Goal: Task Accomplishment & Management: Use online tool/utility

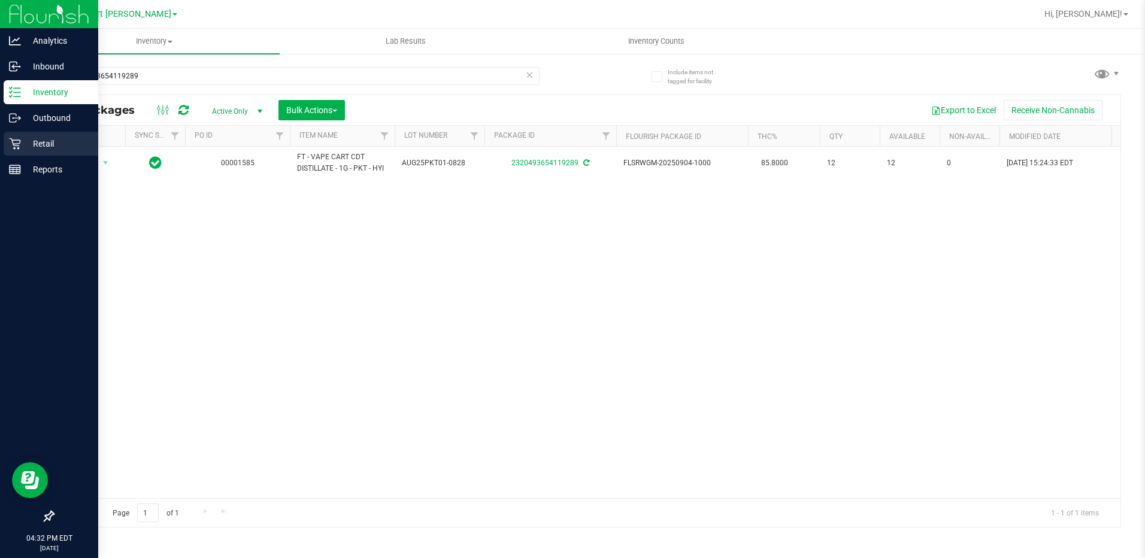
click at [20, 141] on icon at bounding box center [15, 144] width 12 height 12
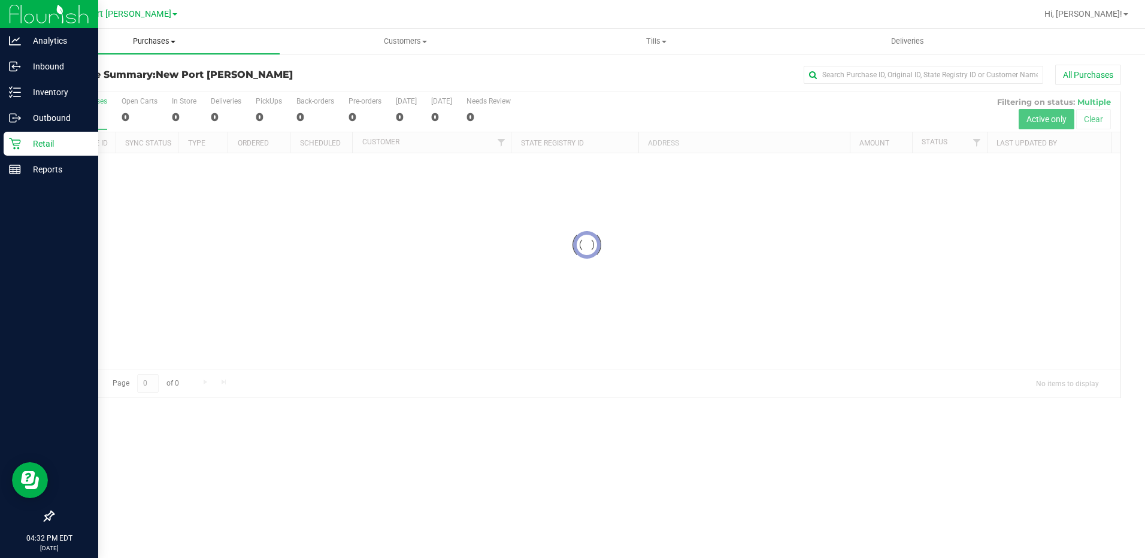
click at [134, 44] on span "Purchases" at bounding box center [154, 41] width 251 height 11
click at [116, 86] on li "Fulfillment" at bounding box center [154, 87] width 251 height 14
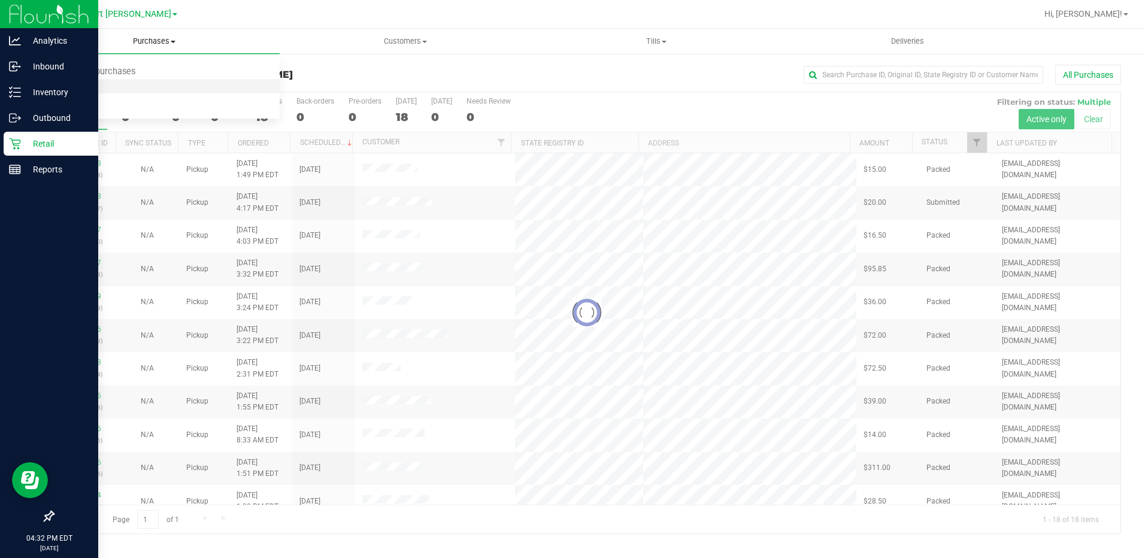
click at [116, 86] on li "Fulfillment" at bounding box center [154, 87] width 251 height 14
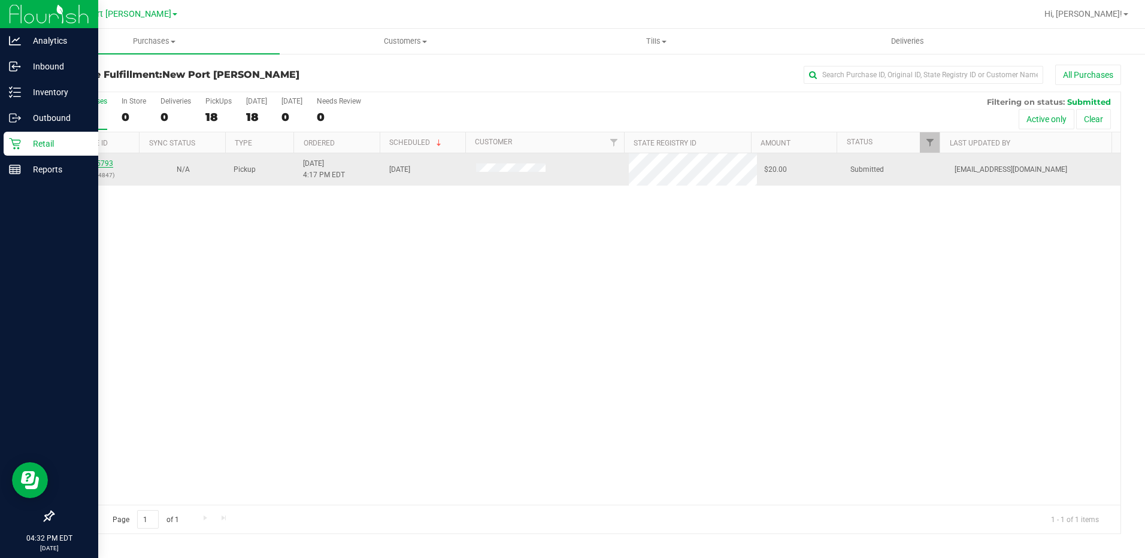
click at [96, 167] on link "11975793" at bounding box center [97, 163] width 34 height 8
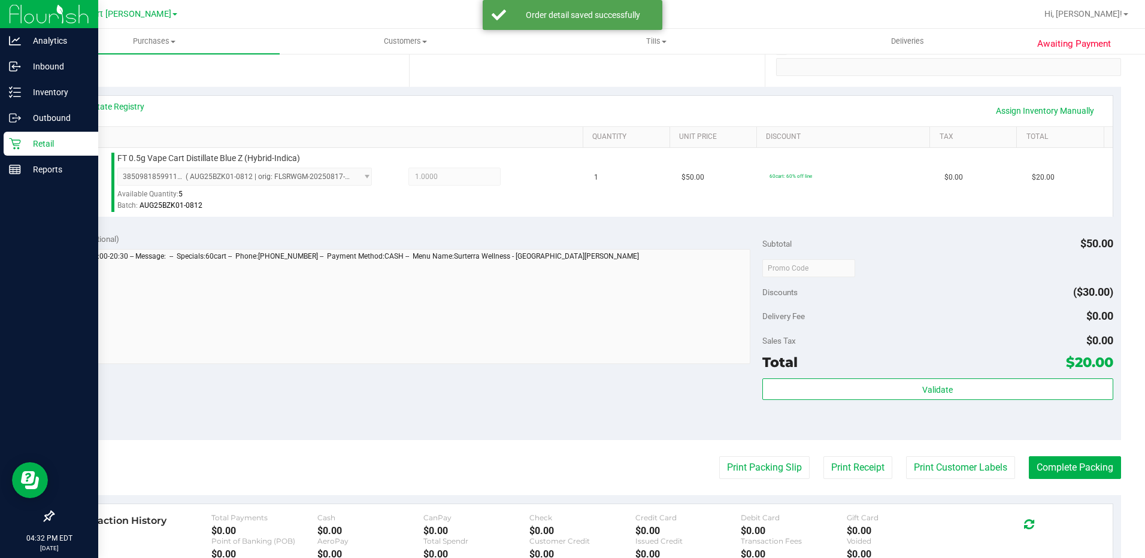
scroll to position [359, 0]
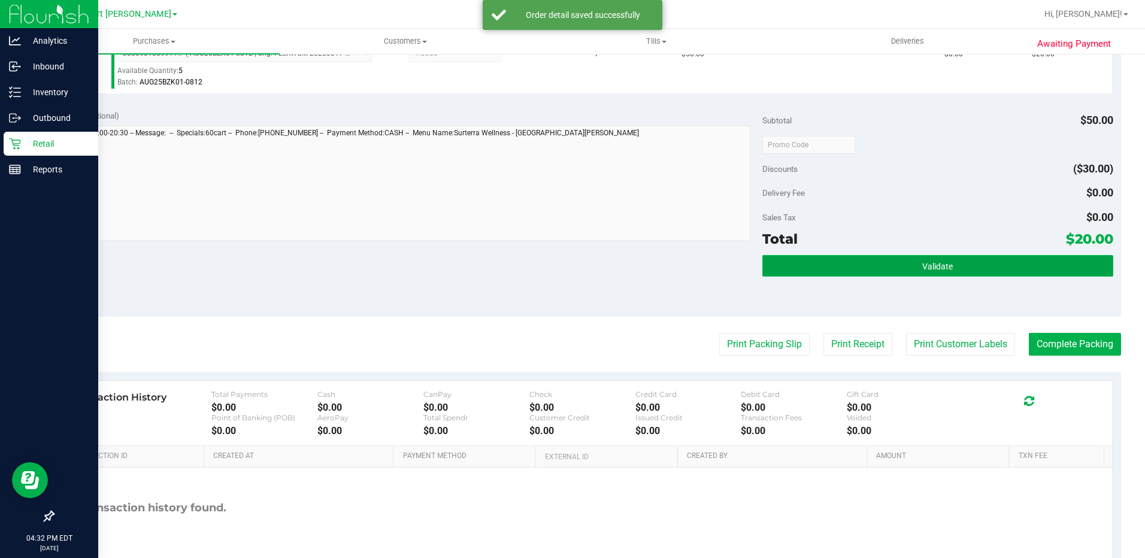
click at [945, 274] on button "Validate" at bounding box center [937, 266] width 351 height 22
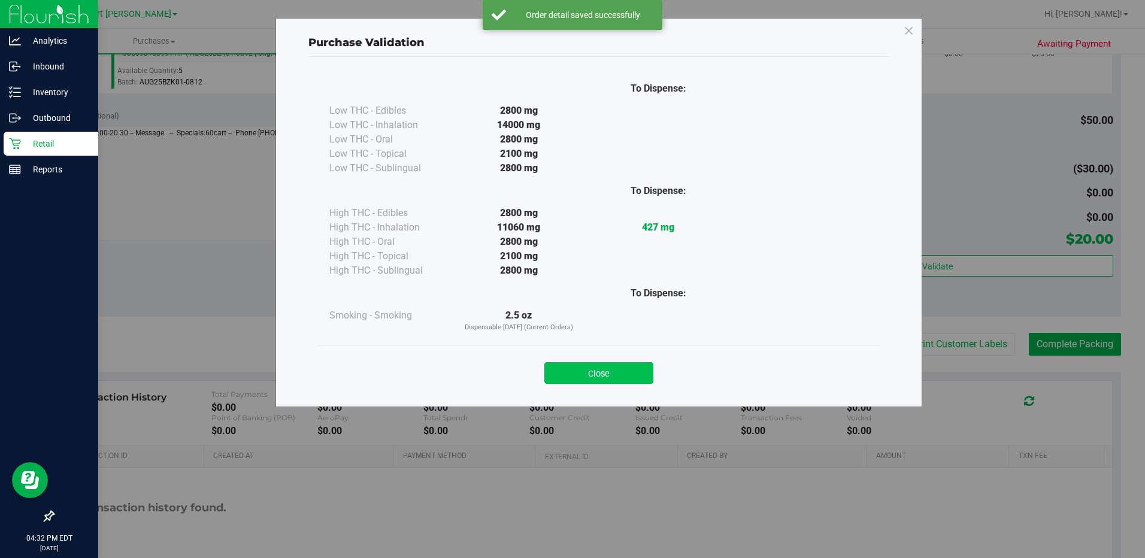
click at [574, 370] on button "Close" at bounding box center [598, 373] width 109 height 22
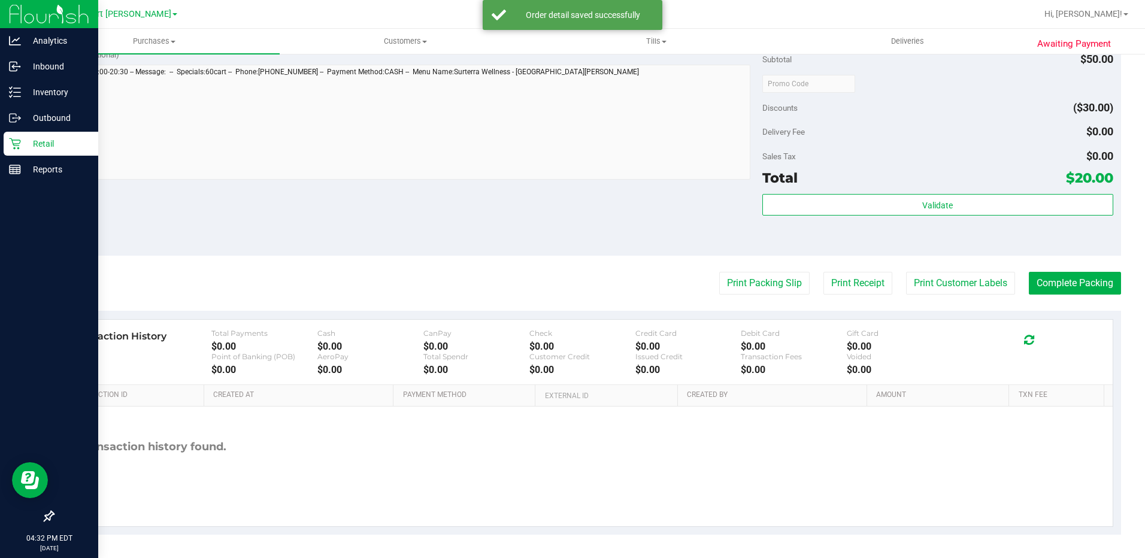
scroll to position [421, 0]
click at [770, 291] on button "Print Packing Slip" at bounding box center [764, 282] width 90 height 23
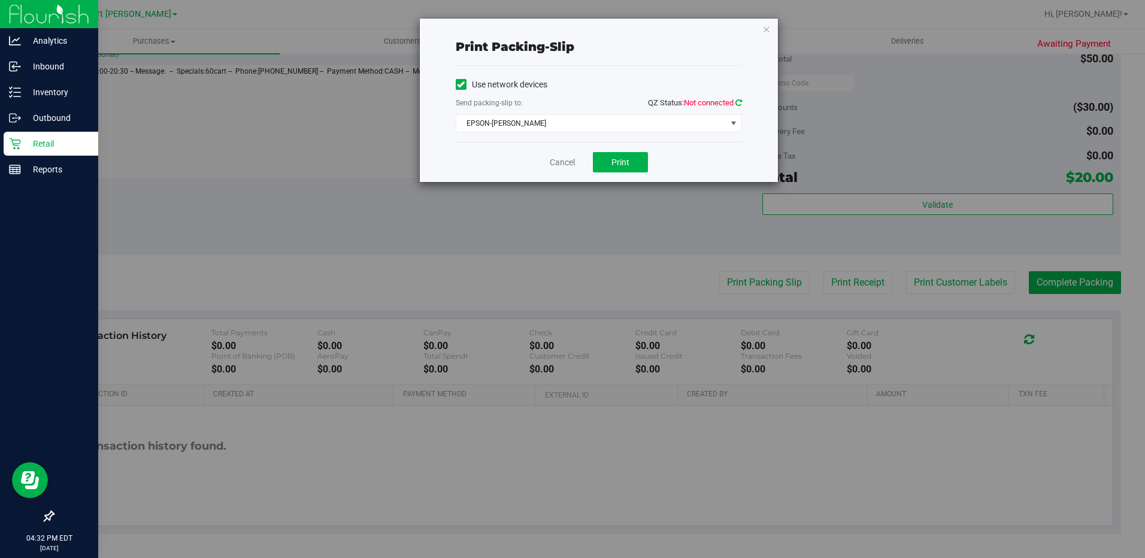
click at [738, 100] on icon at bounding box center [738, 103] width 7 height 8
click at [635, 156] on button "Print" at bounding box center [620, 162] width 55 height 20
click at [557, 155] on div "Cancel Print" at bounding box center [599, 162] width 286 height 40
click at [560, 162] on link "Cancel" at bounding box center [562, 162] width 25 height 13
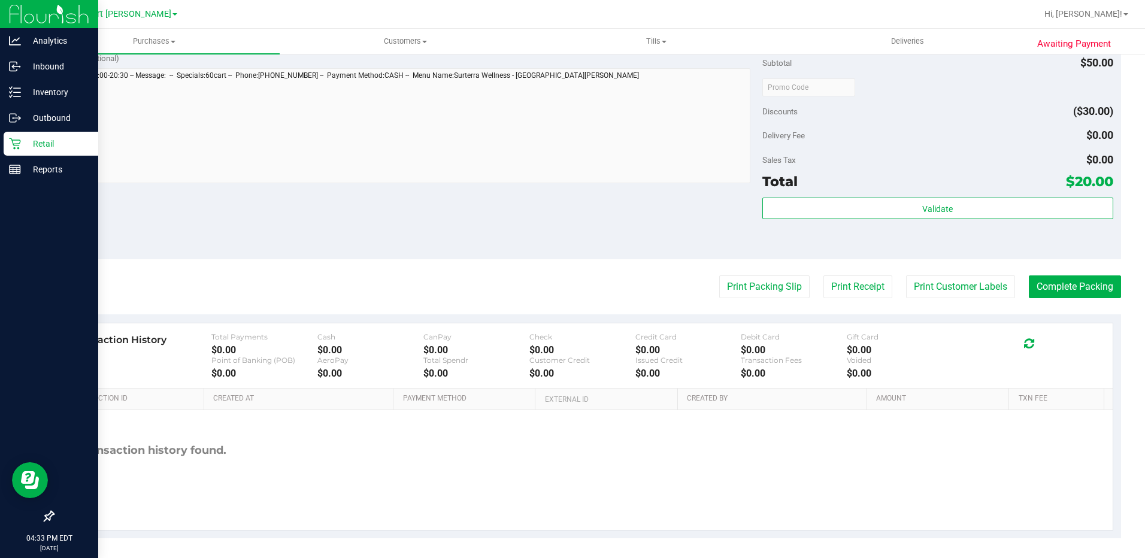
scroll to position [419, 0]
click at [1067, 286] on button "Complete Packing" at bounding box center [1074, 284] width 92 height 23
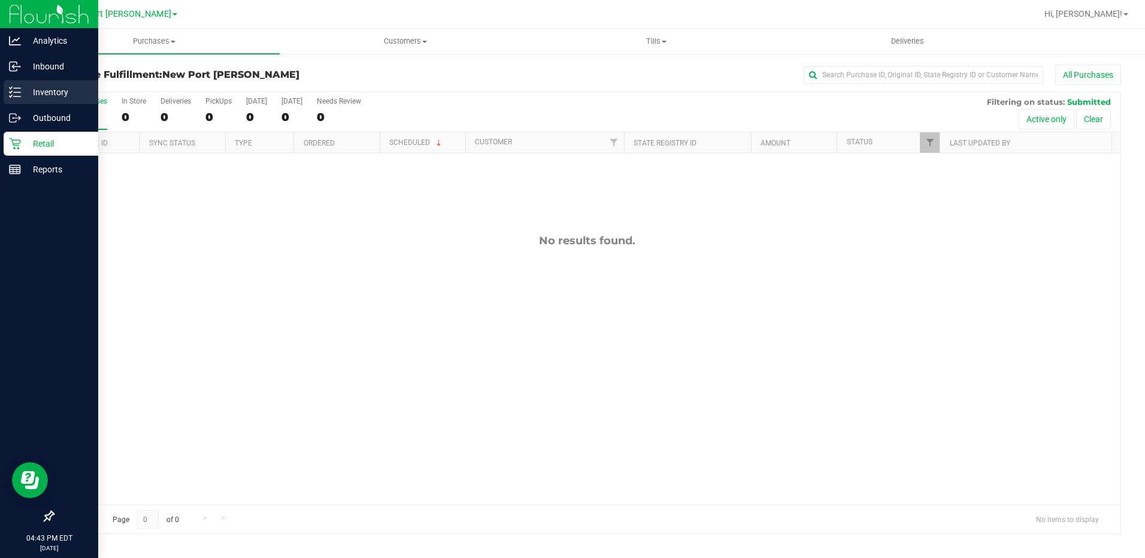
click at [25, 89] on p "Inventory" at bounding box center [57, 92] width 72 height 14
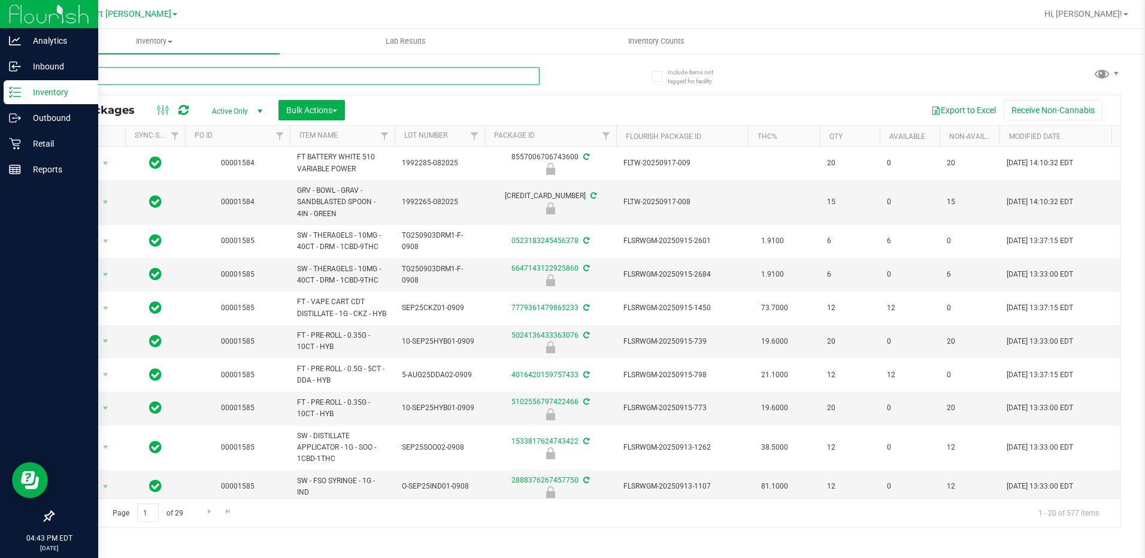
click at [162, 69] on input "text" at bounding box center [296, 76] width 487 height 18
click at [23, 141] on p "Retail" at bounding box center [57, 143] width 72 height 14
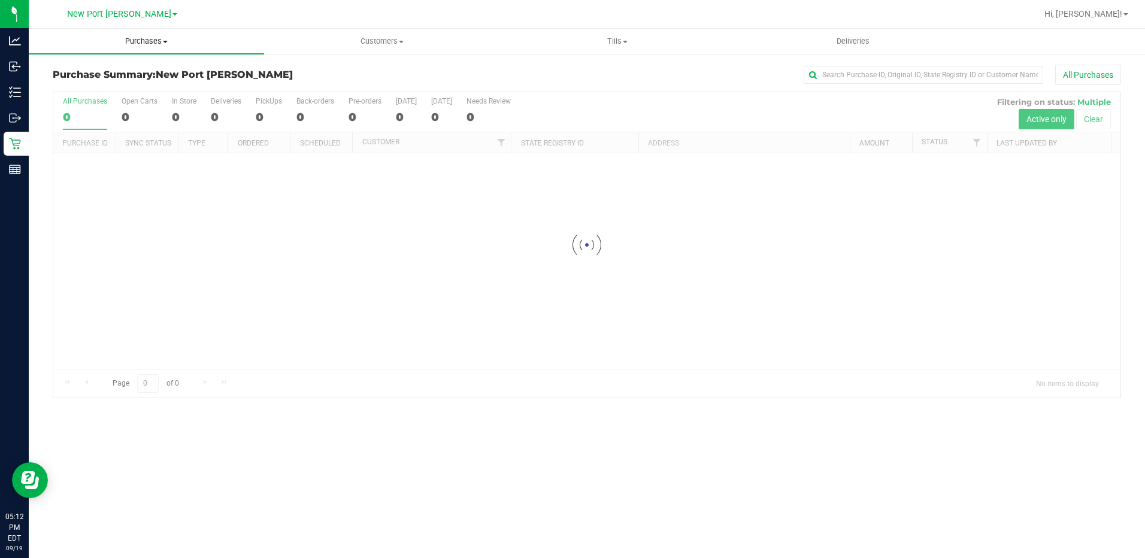
click at [139, 38] on span "Purchases" at bounding box center [146, 41] width 235 height 11
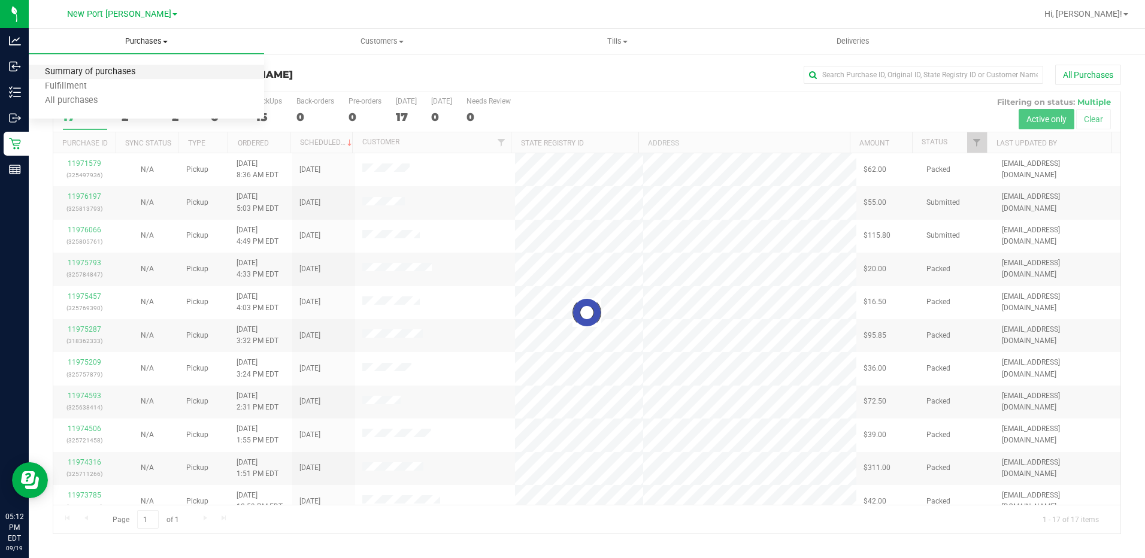
click at [117, 72] on span "Summary of purchases" at bounding box center [90, 72] width 123 height 10
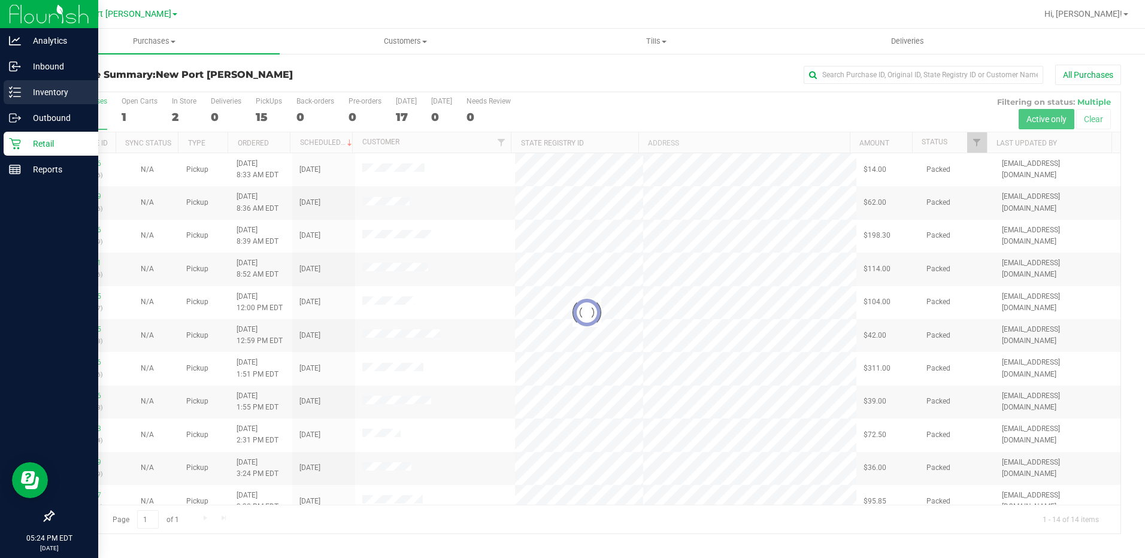
click at [35, 96] on p "Inventory" at bounding box center [57, 92] width 72 height 14
click at [148, 50] on uib-tab-heading "Purchases Summary of purchases Fulfillment All purchases" at bounding box center [154, 41] width 251 height 25
click at [88, 84] on span "Fulfillment" at bounding box center [66, 86] width 74 height 10
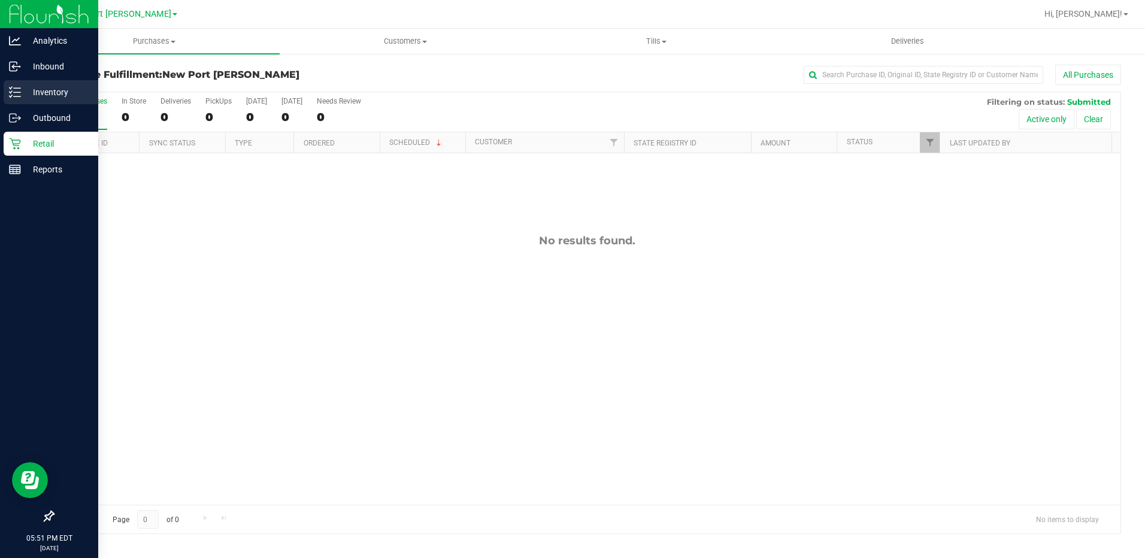
click at [30, 87] on p "Inventory" at bounding box center [57, 92] width 72 height 14
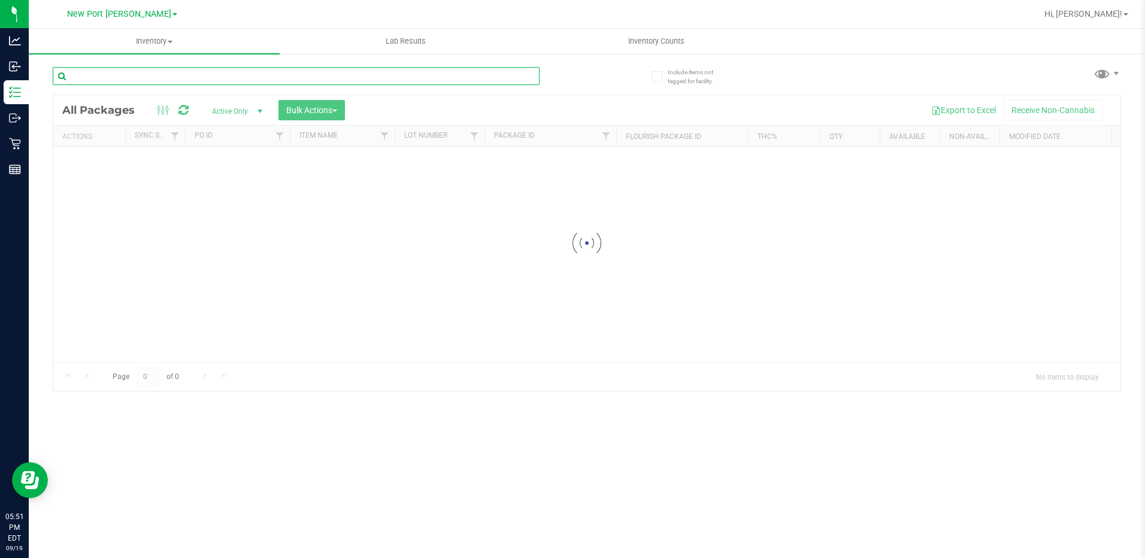
click at [371, 78] on input "text" at bounding box center [296, 76] width 487 height 18
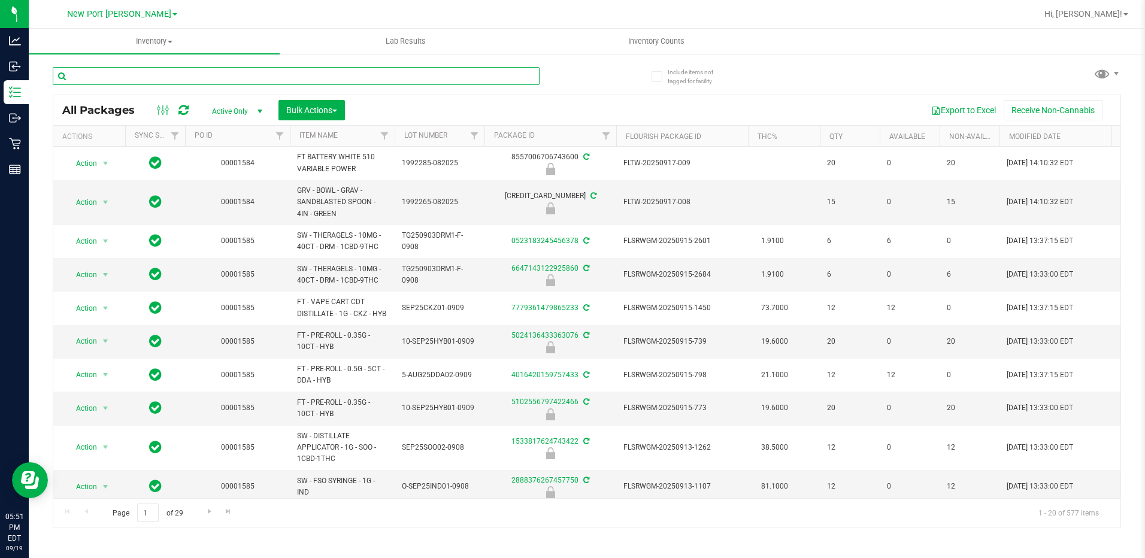
click at [96, 83] on input "text" at bounding box center [296, 76] width 487 height 18
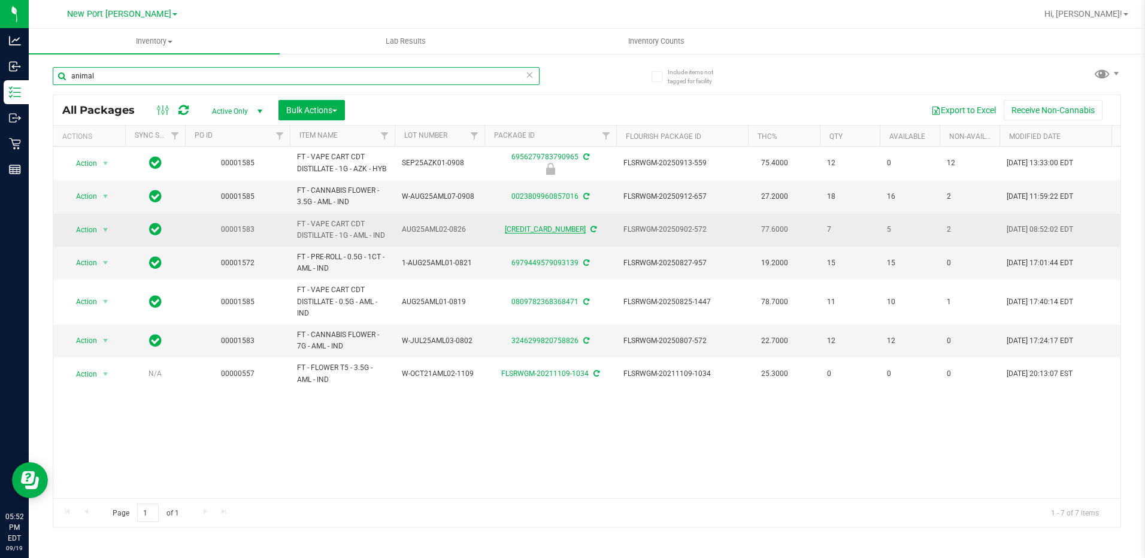
type input "animal"
click at [550, 233] on link "[CREDIT_CARD_NUMBER]" at bounding box center [545, 229] width 81 height 8
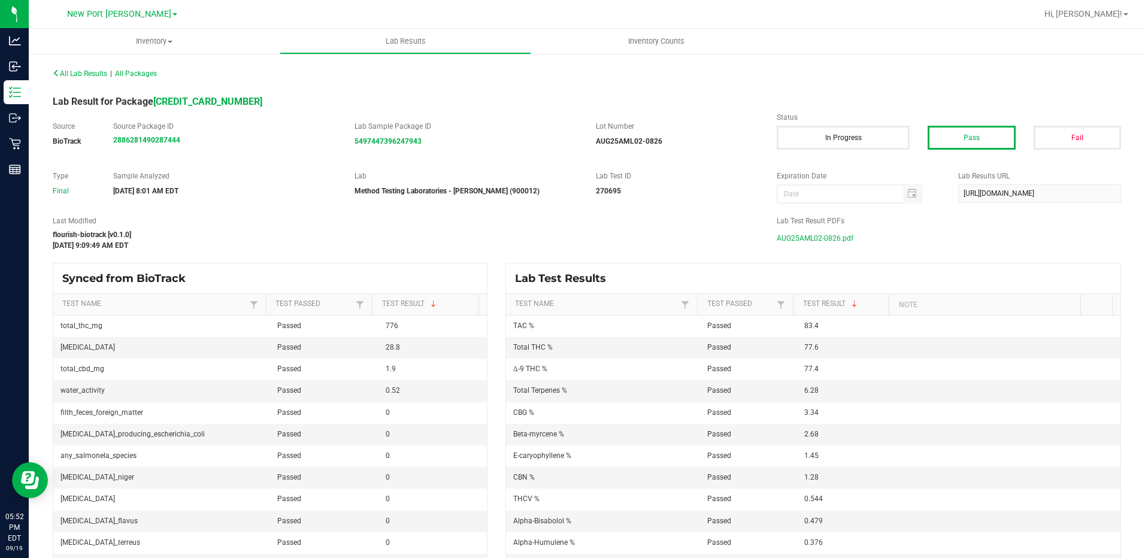
click at [815, 239] on span "AUG25AML02-0826.pdf" at bounding box center [814, 238] width 77 height 18
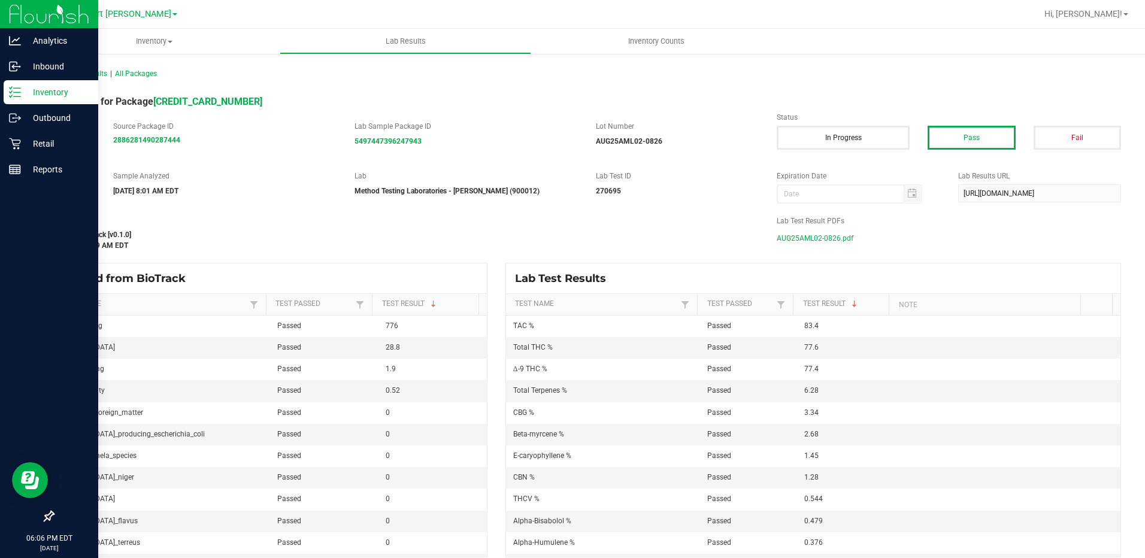
click at [17, 90] on icon at bounding box center [15, 92] width 12 height 12
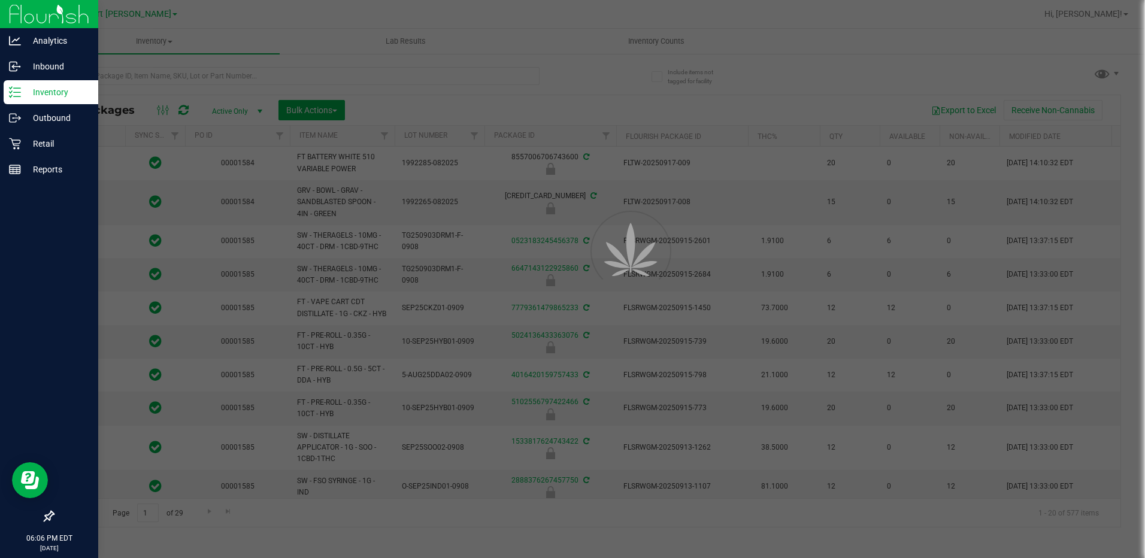
click at [186, 66] on div at bounding box center [572, 279] width 1145 height 558
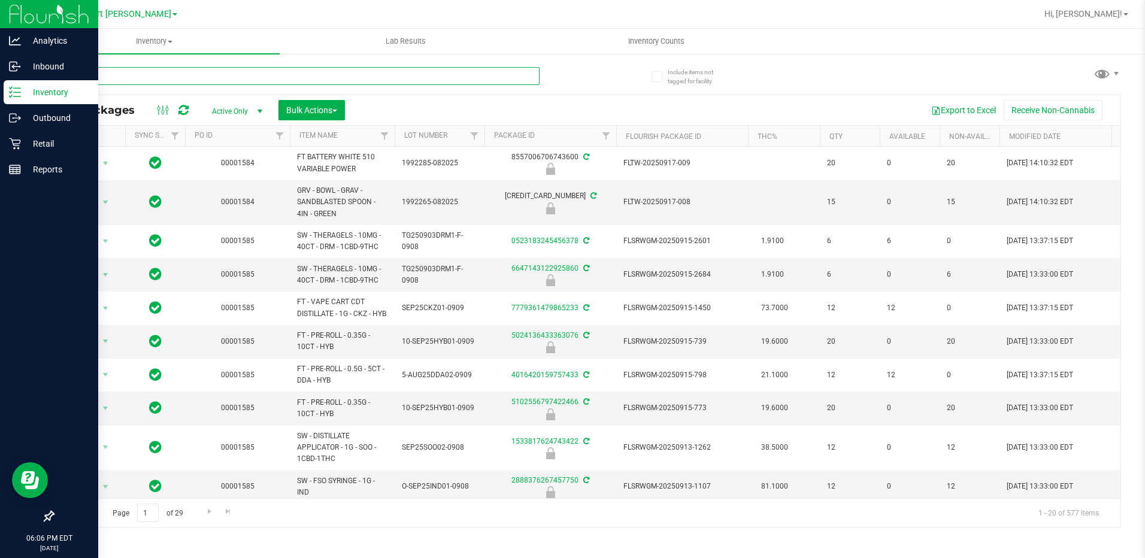
click at [186, 67] on input "text" at bounding box center [296, 76] width 487 height 18
type input "smoke"
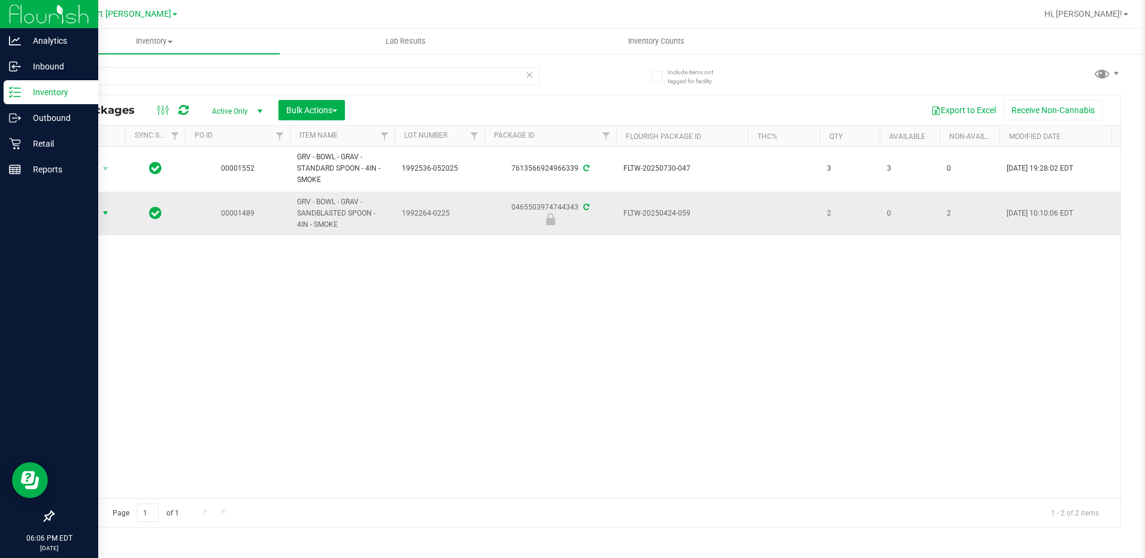
click at [98, 207] on span "select" at bounding box center [105, 213] width 15 height 17
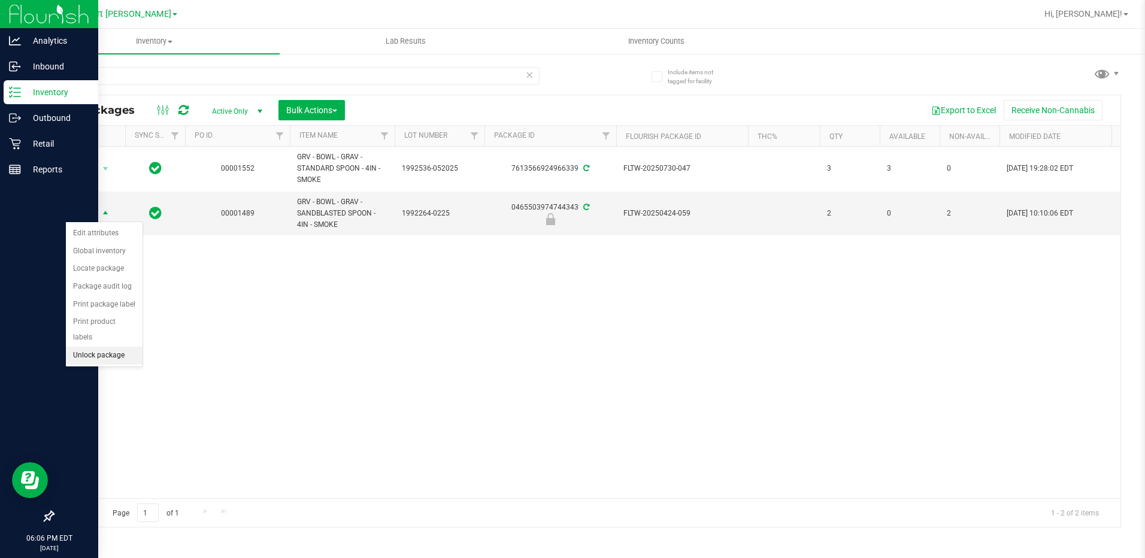
click at [120, 347] on li "Unlock package" at bounding box center [104, 356] width 77 height 18
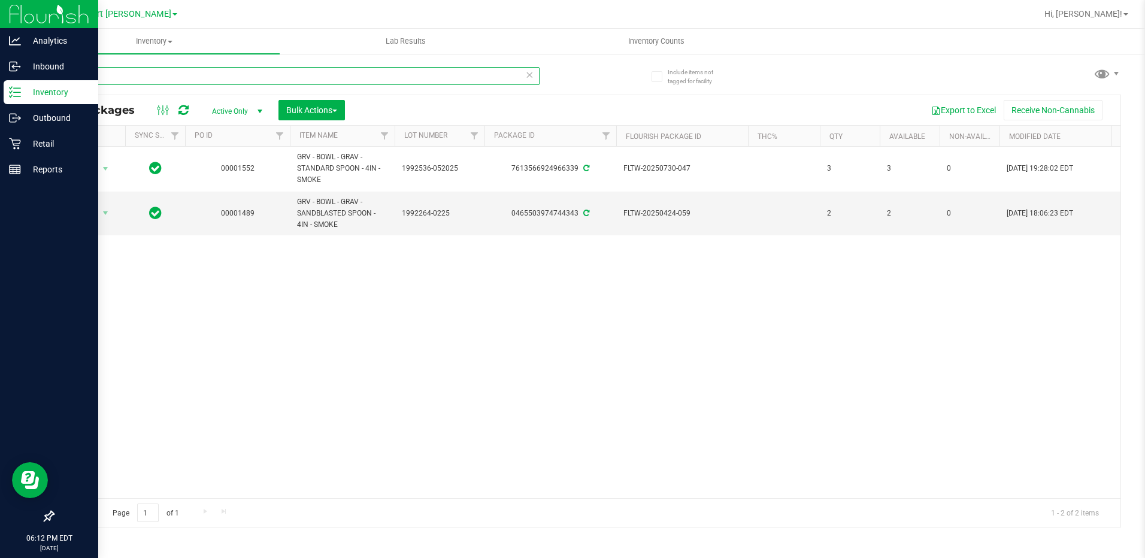
click at [142, 79] on input "smoke" at bounding box center [296, 76] width 487 height 18
type input "fic"
